Goal: Download file/media

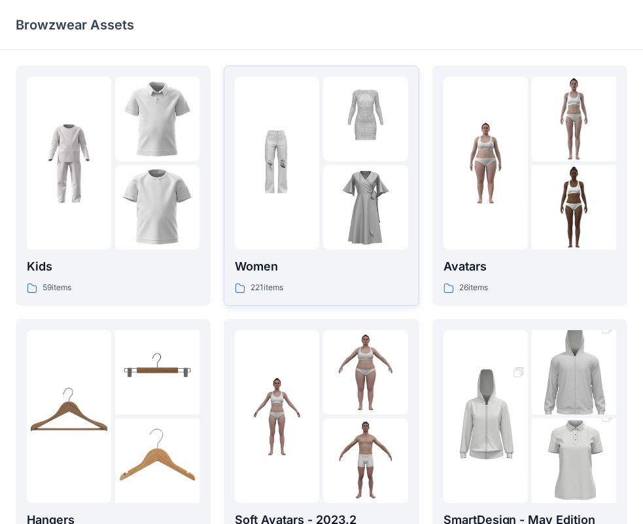
click at [327, 228] on img at bounding box center [365, 207] width 84 height 84
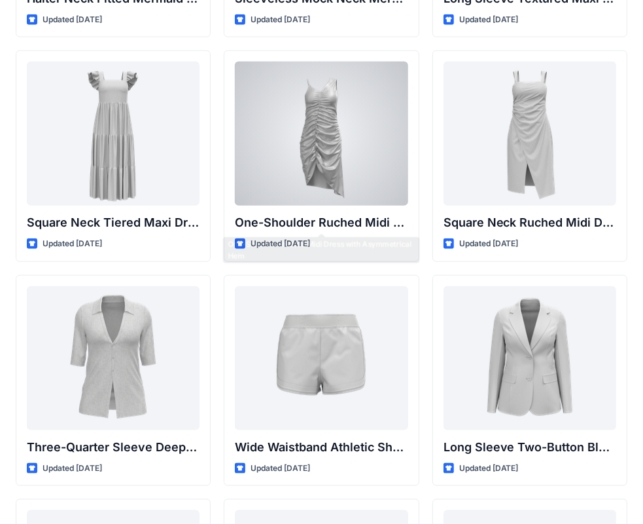
scroll to position [1143, 0]
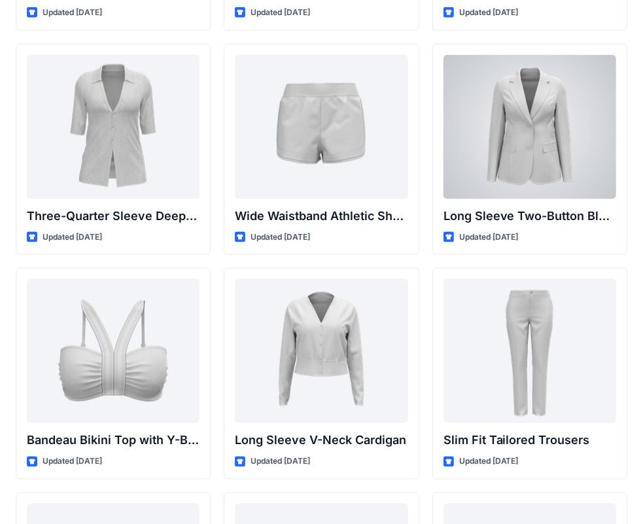
click at [528, 181] on div at bounding box center [530, 127] width 173 height 144
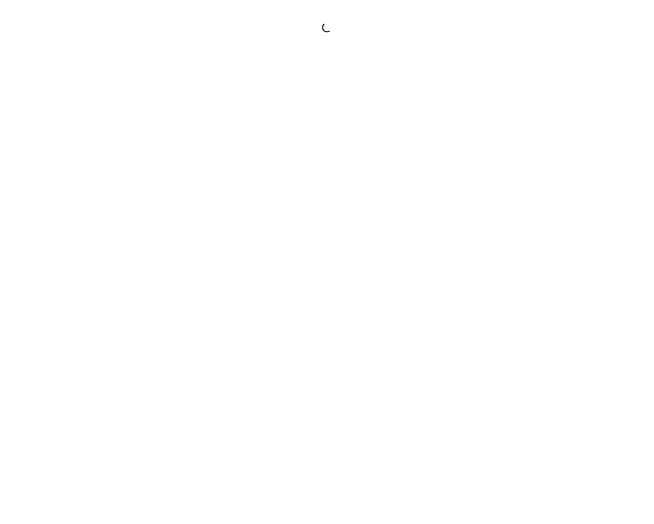
click at [526, 181] on div at bounding box center [327, 262] width 654 height 524
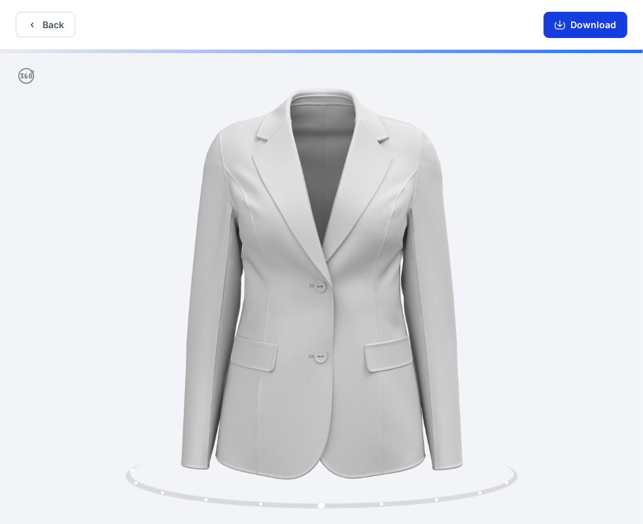
click at [587, 30] on button "Download" at bounding box center [586, 25] width 84 height 26
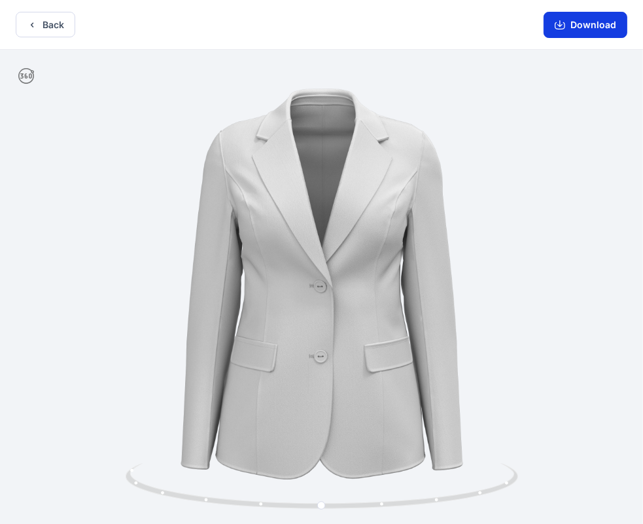
click at [588, 24] on button "Download" at bounding box center [586, 25] width 84 height 26
